Goal: Transaction & Acquisition: Purchase product/service

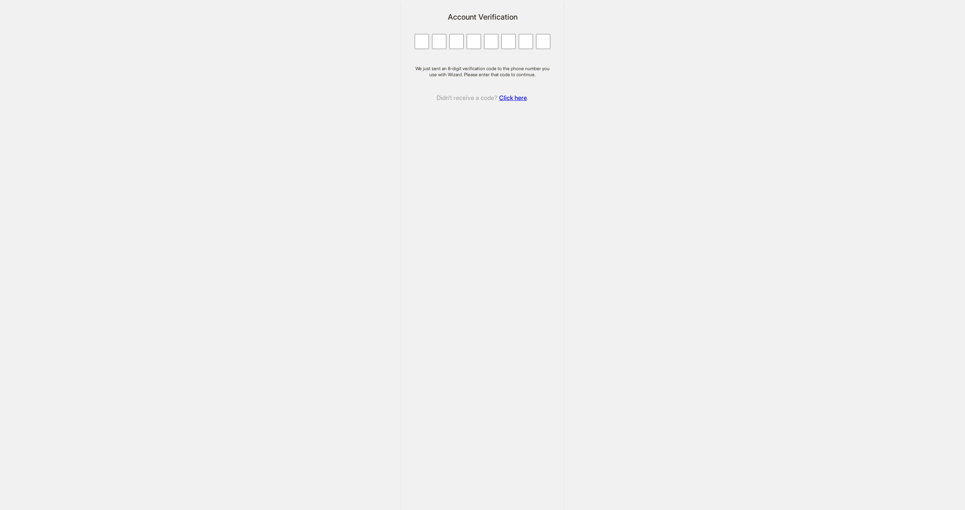
type input "*"
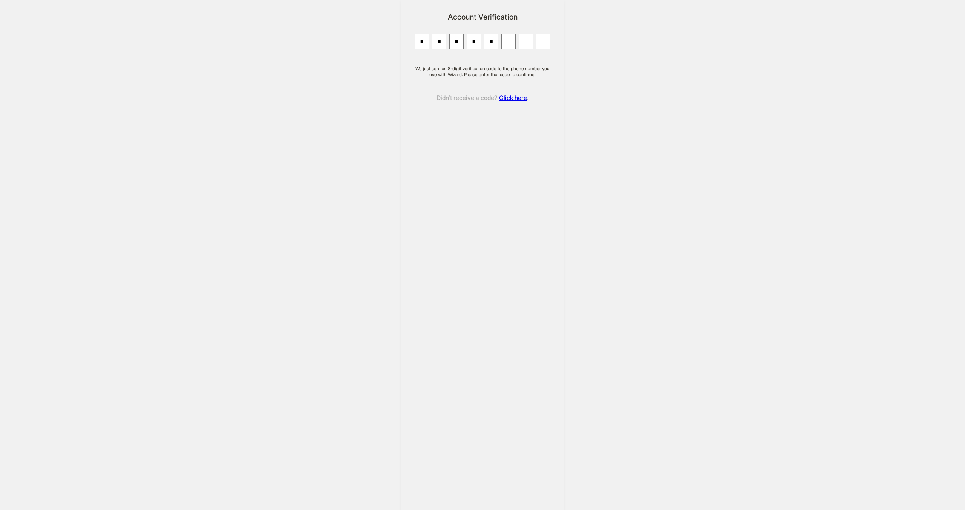
type input "*"
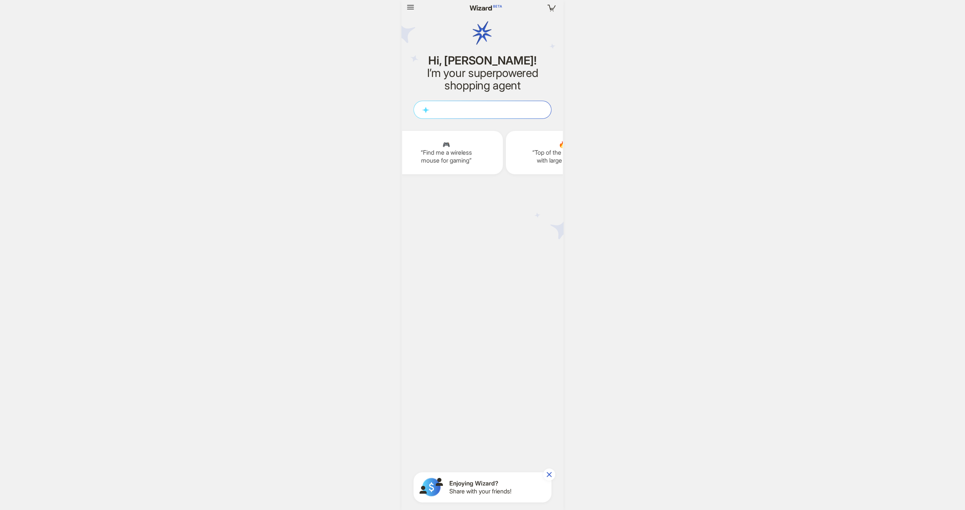
scroll to position [676, 0]
click at [411, 7] on icon "button" at bounding box center [410, 7] width 7 height 5
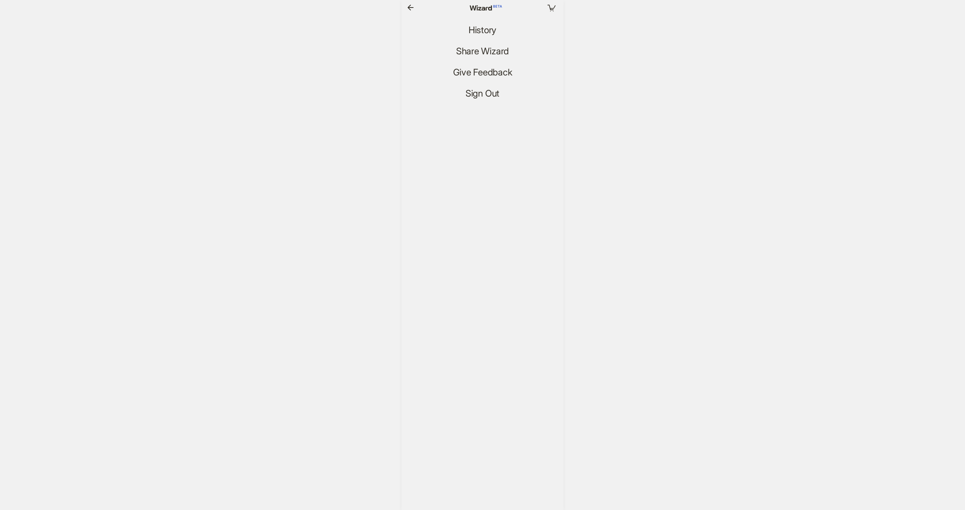
click at [411, 7] on icon "button" at bounding box center [410, 7] width 9 height 9
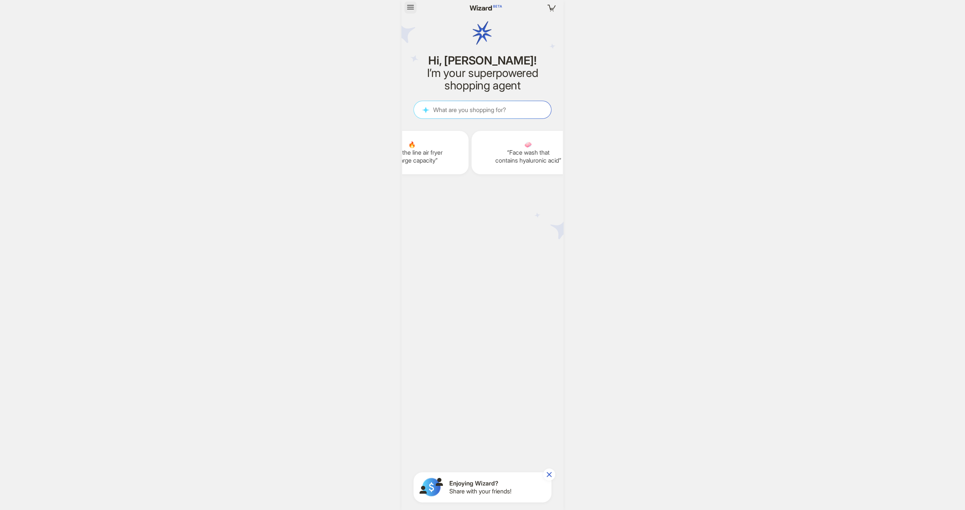
click at [411, 7] on icon "button" at bounding box center [410, 7] width 7 height 5
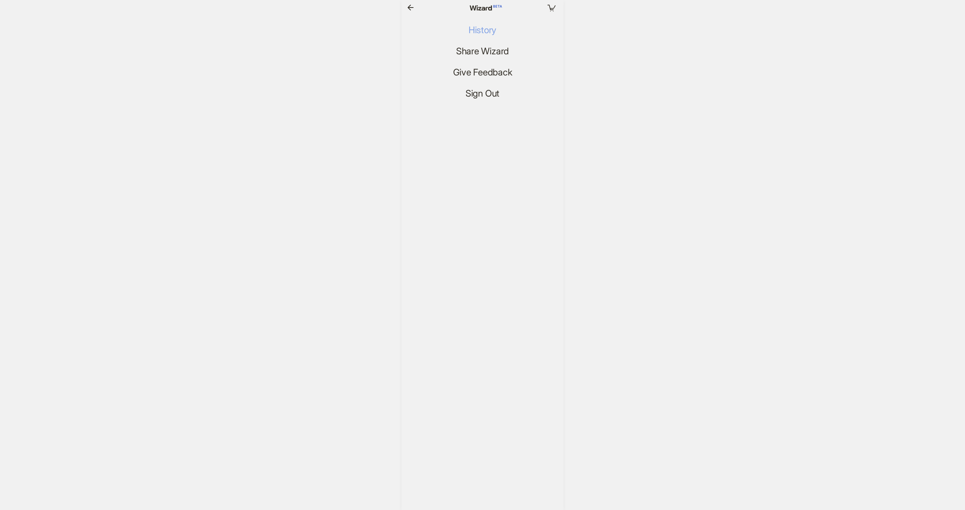
click at [471, 31] on span "History" at bounding box center [483, 30] width 28 height 11
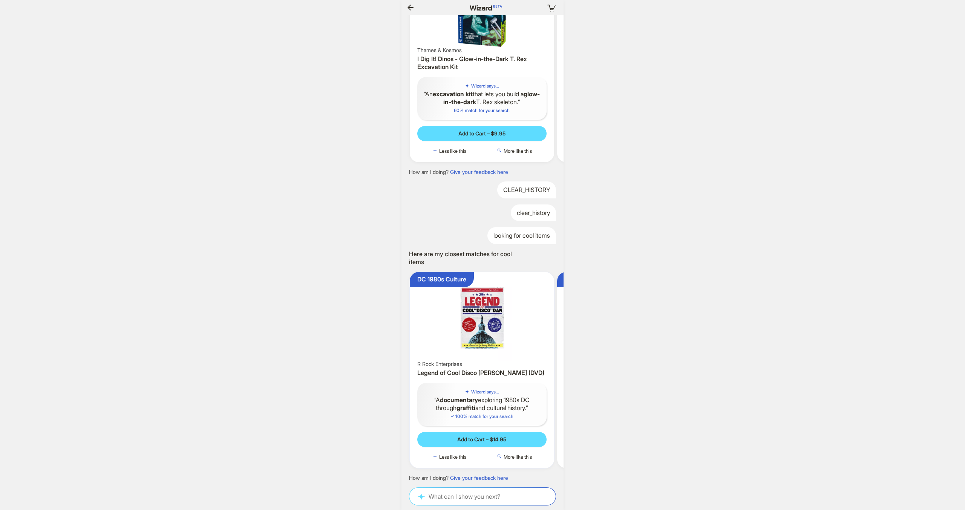
scroll to position [0, 48]
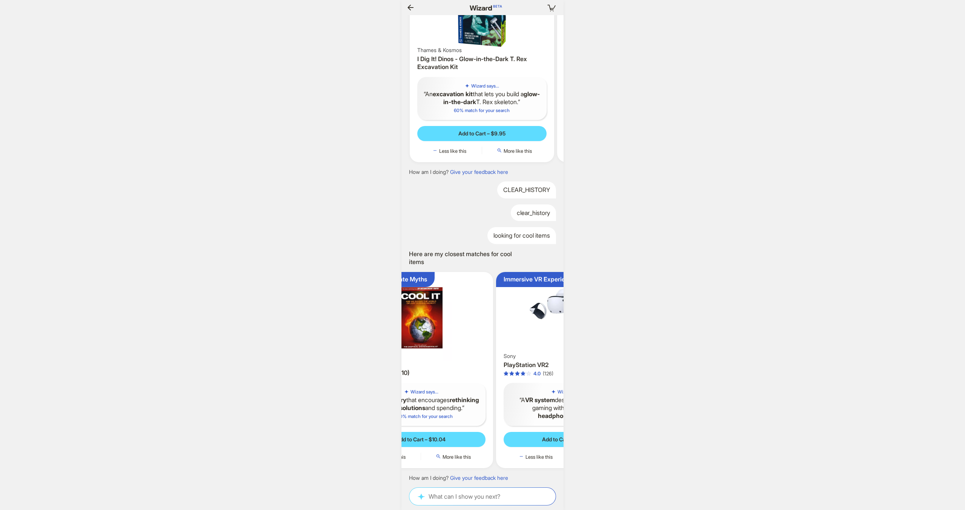
scroll to position [0, 1118]
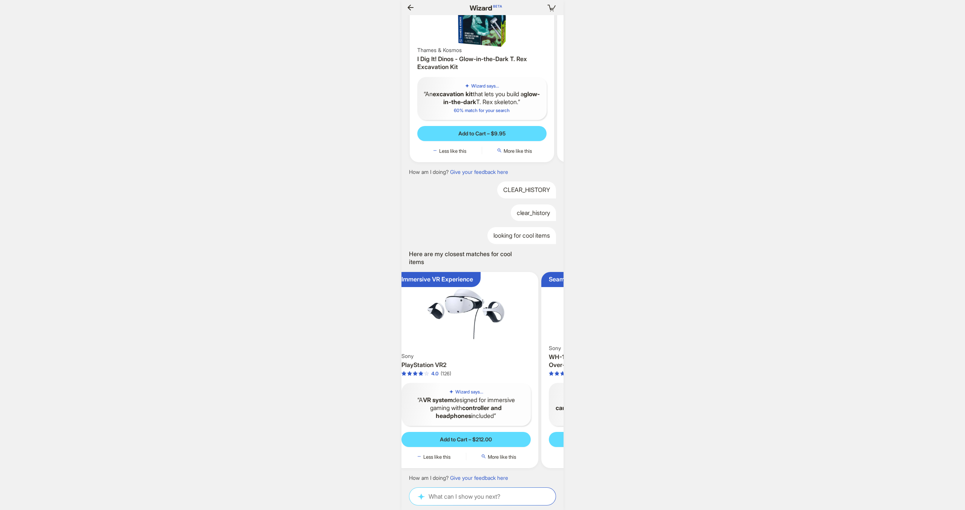
scroll to position [0, 370]
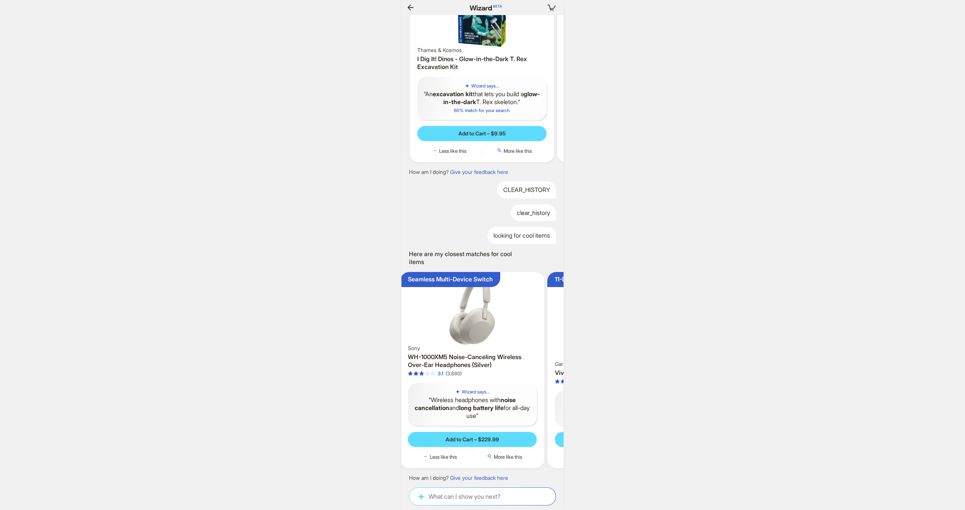
scroll to position [0, 552]
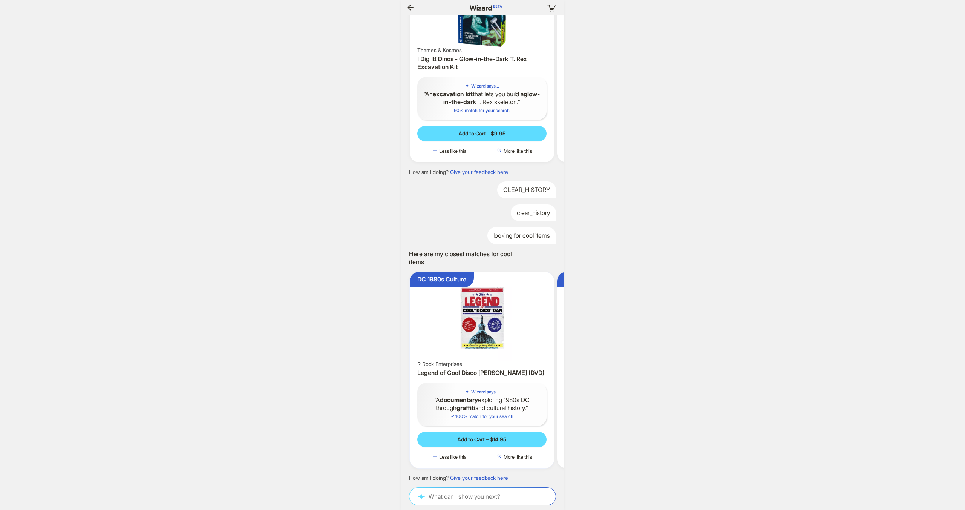
click at [534, 292] on img at bounding box center [482, 318] width 138 height 86
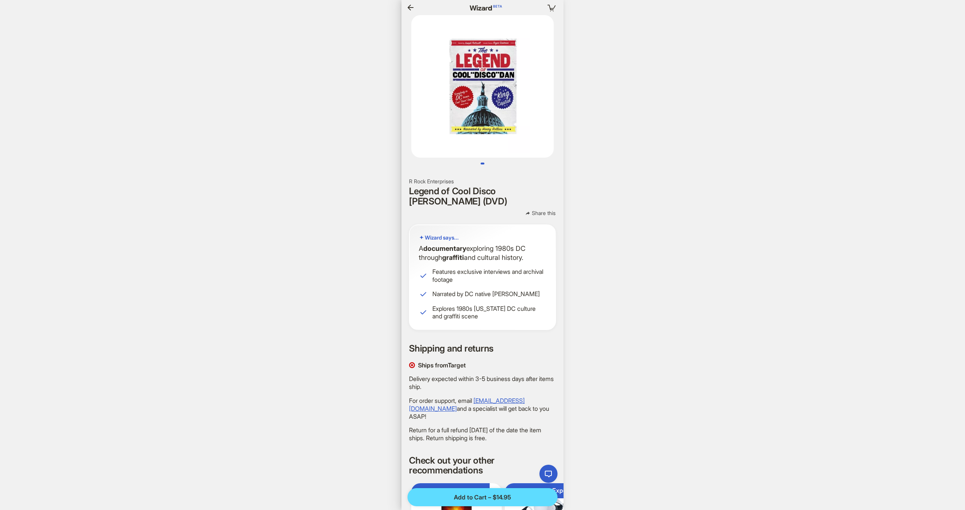
click at [409, 6] on icon "button" at bounding box center [410, 8] width 6 height 6
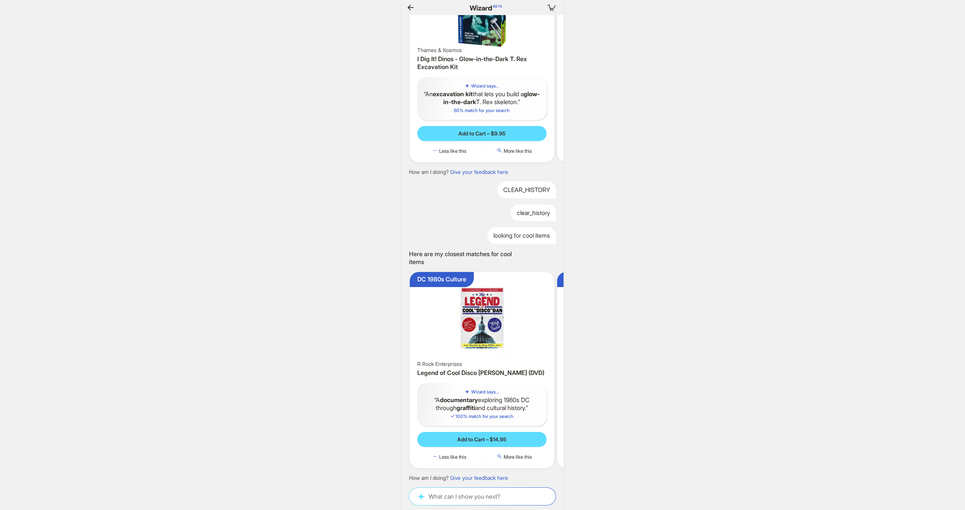
scroll to position [0, 39]
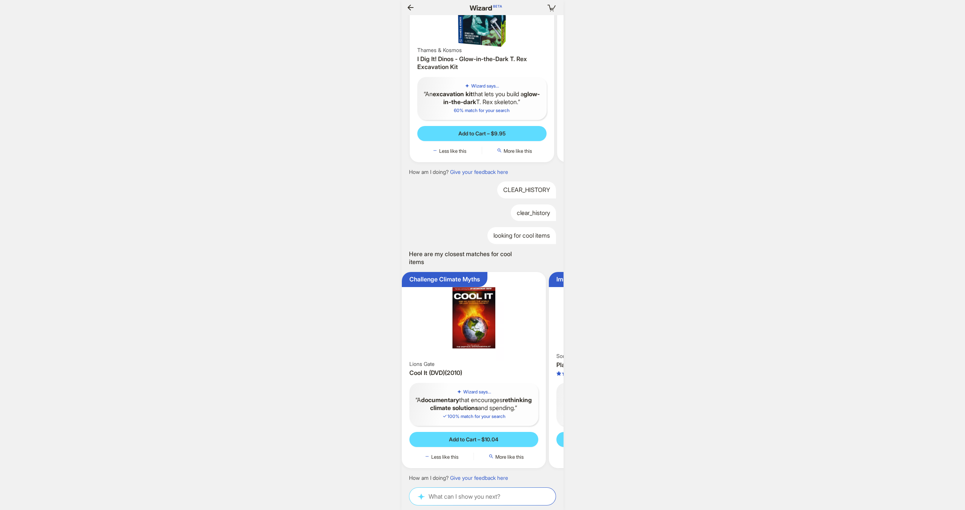
scroll to position [0, 252]
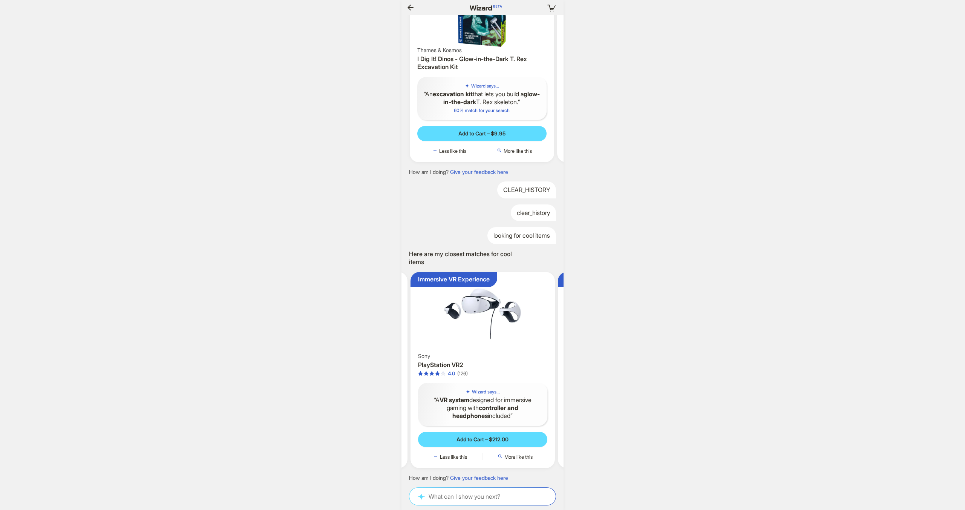
scroll to position [0, 1360]
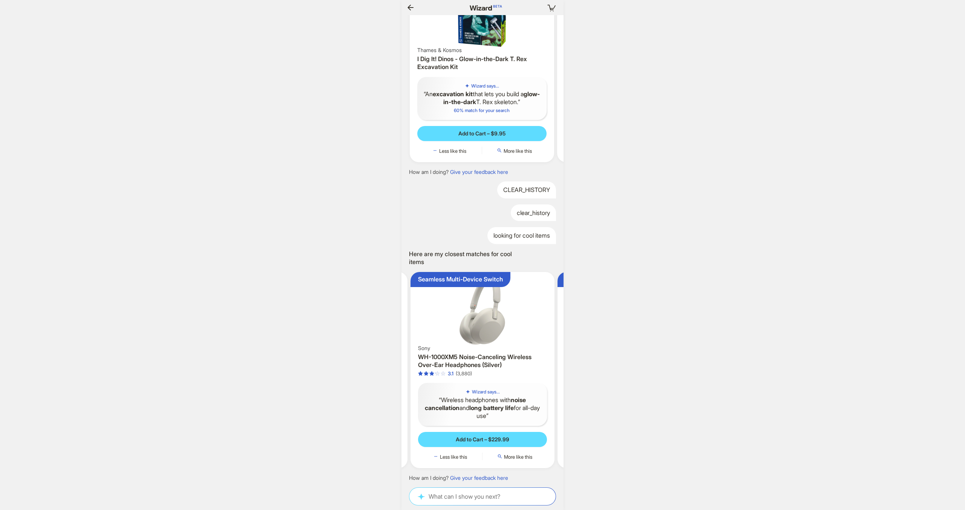
scroll to position [0, 546]
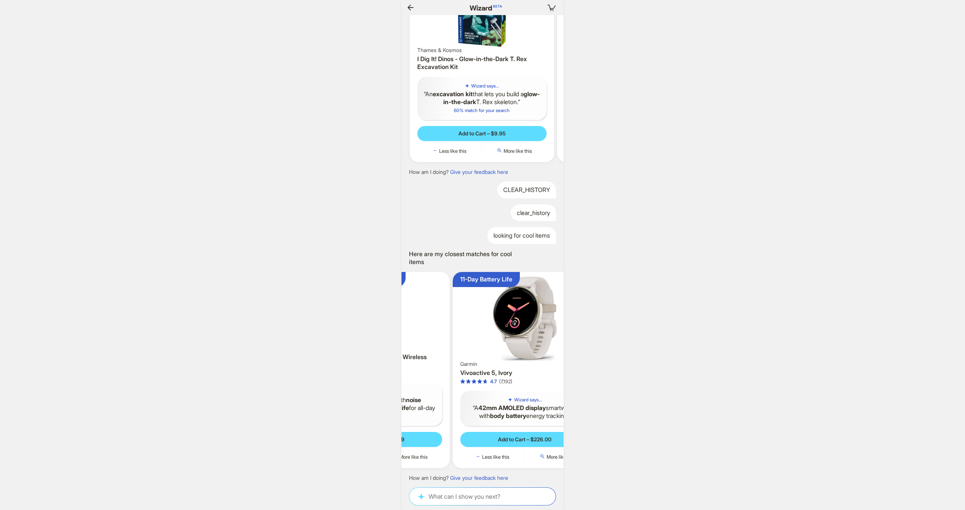
scroll to position [0, 1377]
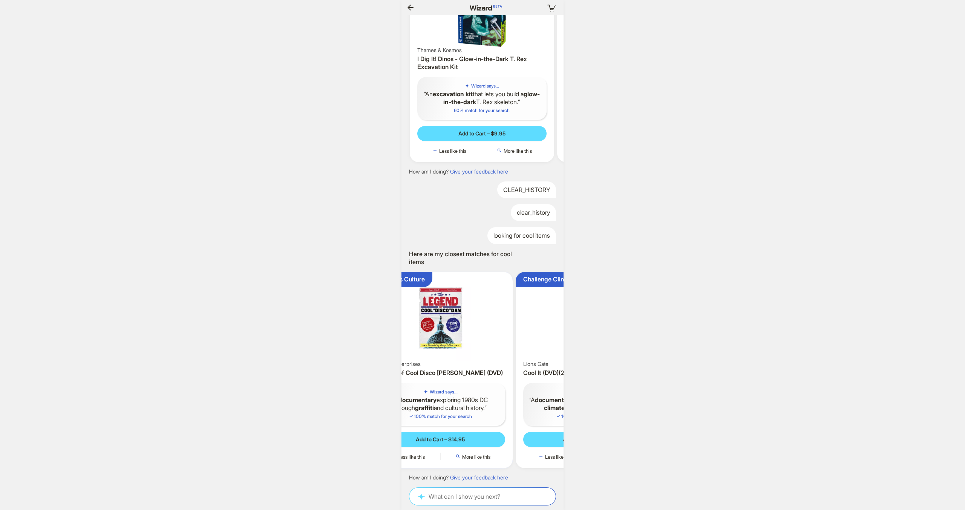
scroll to position [0, 101]
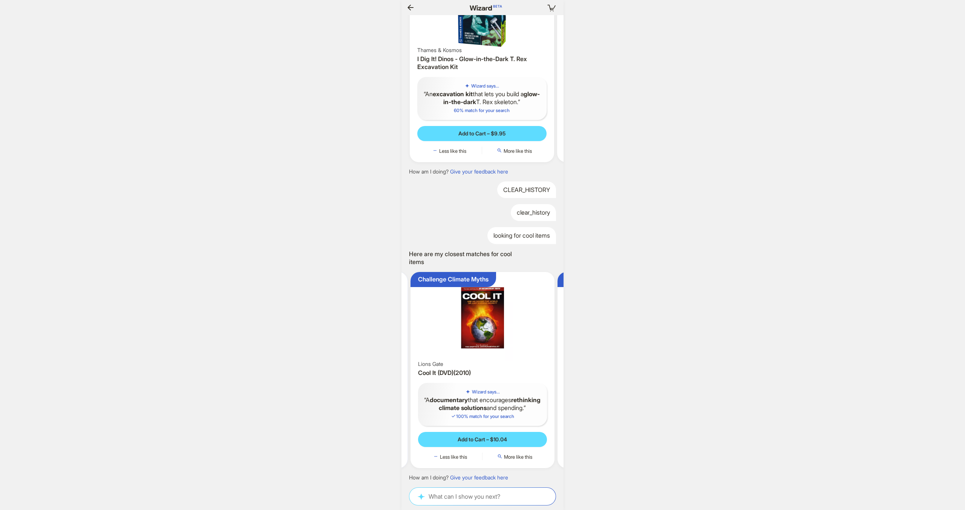
scroll to position [0, 1285]
click at [599, 328] on div "Your cart is empty Hi, [PERSON_NAME]! I’m your superpowered shopping agent What…" at bounding box center [482, 255] width 965 height 510
